Goal: Task Accomplishment & Management: Manage account settings

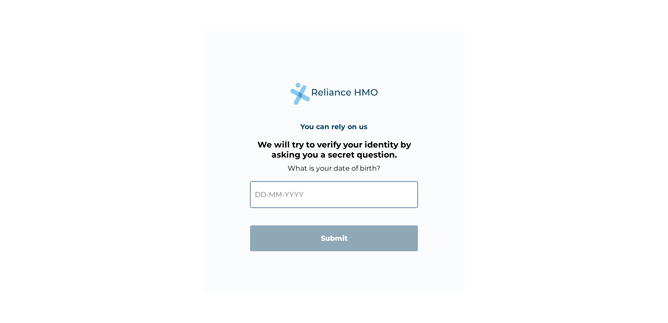
click at [418, 216] on div "You can rely on us We will try to verify your identity by asking you a secret q…" at bounding box center [334, 161] width 262 height 262
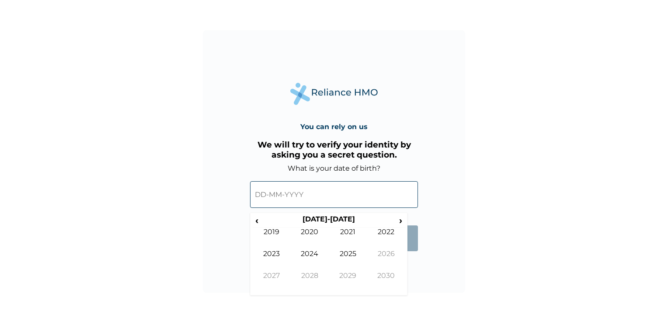
click at [263, 195] on input "text" at bounding box center [334, 194] width 168 height 27
click at [255, 221] on span "‹" at bounding box center [256, 220] width 9 height 11
click at [399, 220] on span "›" at bounding box center [401, 220] width 10 height 11
click at [400, 220] on span "›" at bounding box center [401, 220] width 10 height 11
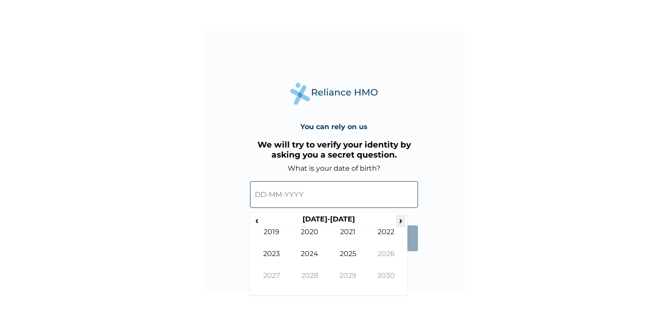
click at [400, 220] on span "›" at bounding box center [401, 220] width 10 height 11
click at [256, 221] on span "‹" at bounding box center [256, 220] width 9 height 11
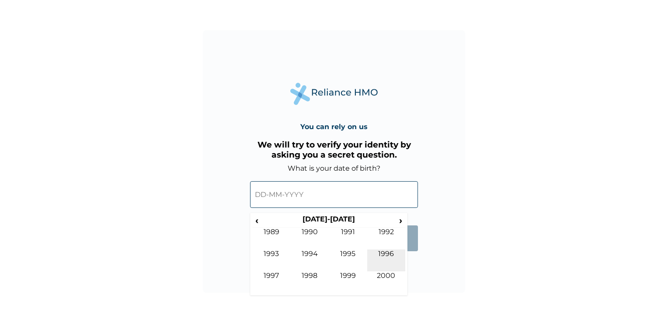
click at [386, 255] on td "1996" at bounding box center [386, 260] width 38 height 22
click at [375, 256] on td "Aug" at bounding box center [386, 260] width 38 height 22
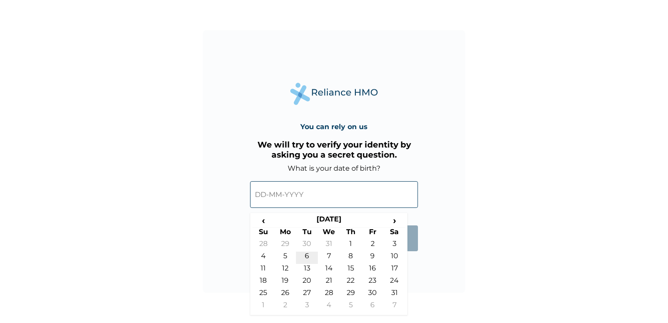
click at [311, 257] on td "6" at bounding box center [307, 258] width 22 height 12
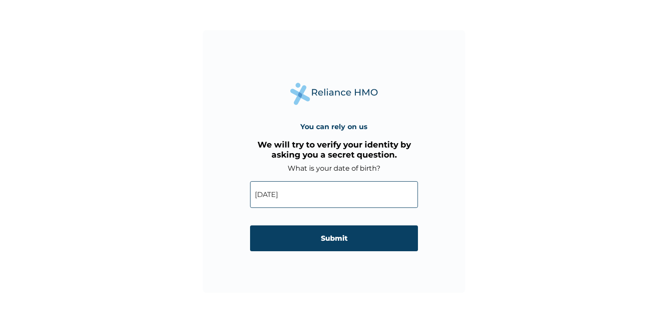
type input "[DATE]"
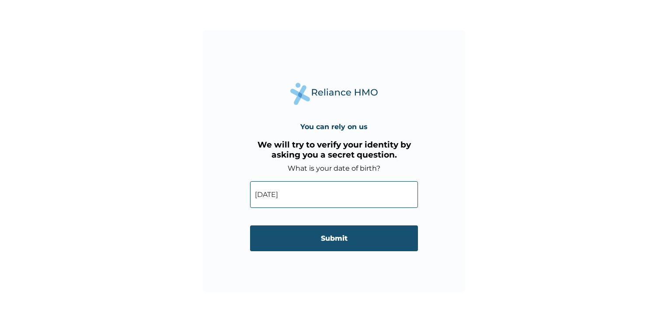
click at [316, 244] on input "Submit" at bounding box center [334, 238] width 168 height 26
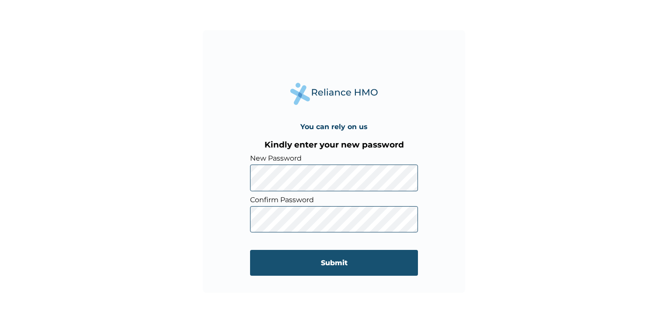
click at [382, 272] on input "Submit" at bounding box center [334, 263] width 168 height 26
click at [316, 269] on input "Submit" at bounding box center [334, 263] width 168 height 26
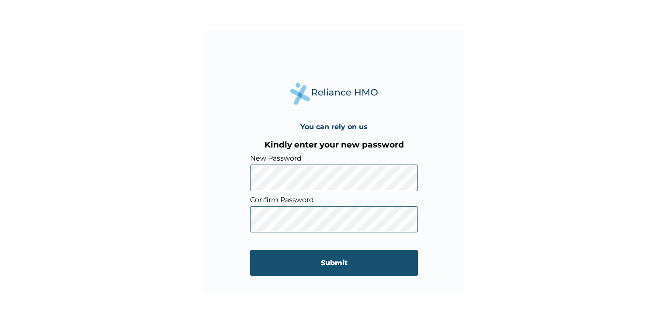
click at [316, 269] on input "Submit" at bounding box center [334, 263] width 168 height 26
click at [329, 263] on input "Submit" at bounding box center [334, 263] width 168 height 26
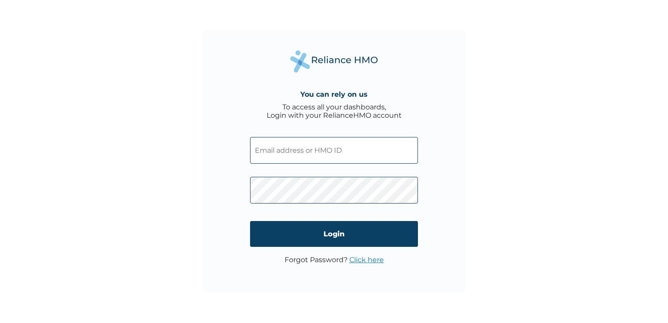
click at [556, 258] on div "You can rely on us To access all your dashboards, Login with your RelianceHMO a…" at bounding box center [334, 161] width 668 height 323
click at [217, 92] on div "You can rely on us To access all your dashboards, Login with your RelianceHMO a…" at bounding box center [334, 161] width 262 height 262
click at [165, 29] on div "You can rely on us To access all your dashboards, Login with your RelianceHMO a…" at bounding box center [334, 161] width 668 height 323
